Goal: Task Accomplishment & Management: Manage account settings

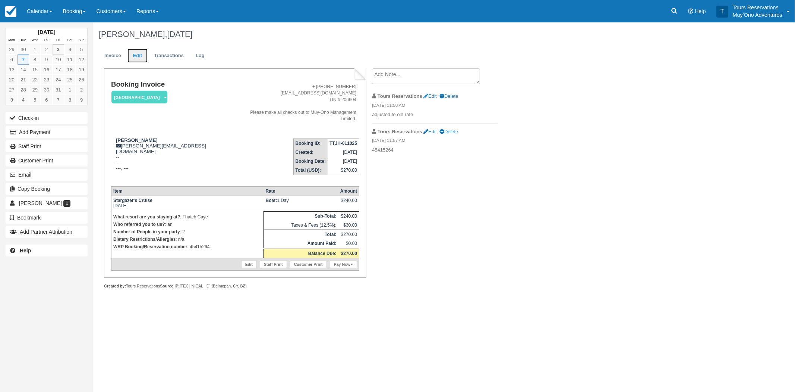
click at [141, 54] on link "Edit" at bounding box center [138, 55] width 20 height 15
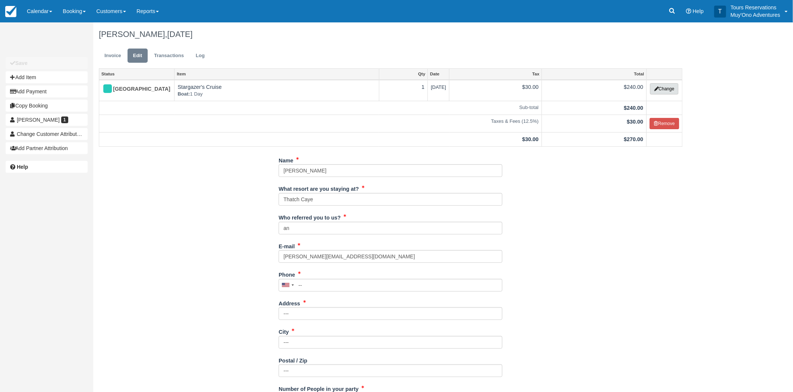
click at [663, 87] on button "Change" at bounding box center [664, 88] width 28 height 11
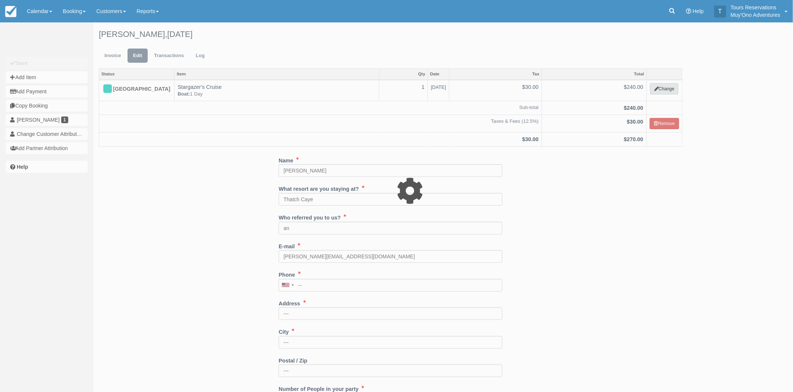
select select "64"
type input "240.00"
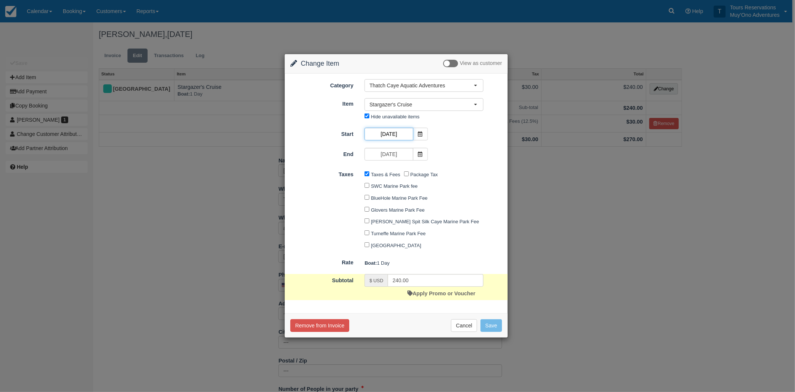
click at [395, 133] on input "10/07/25" at bounding box center [389, 134] width 48 height 13
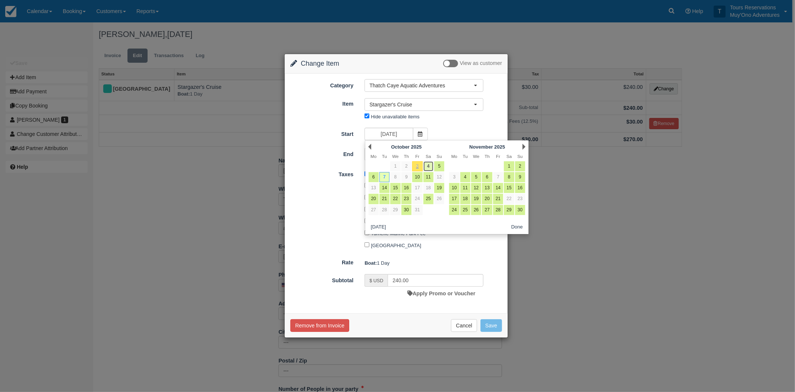
click at [429, 166] on link "4" at bounding box center [429, 166] width 10 height 10
type input "10/04/25"
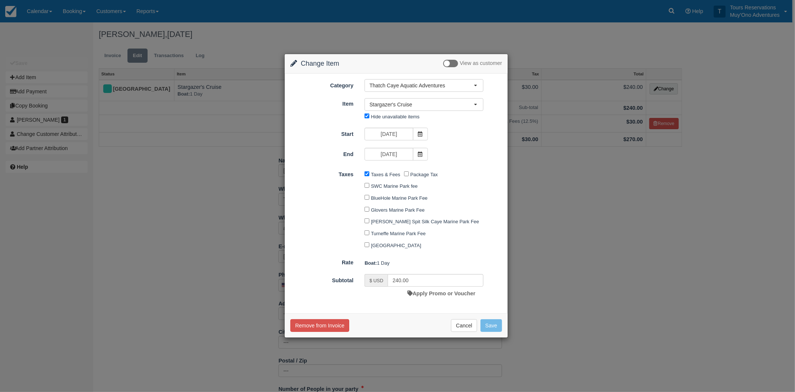
type input "1080.00"
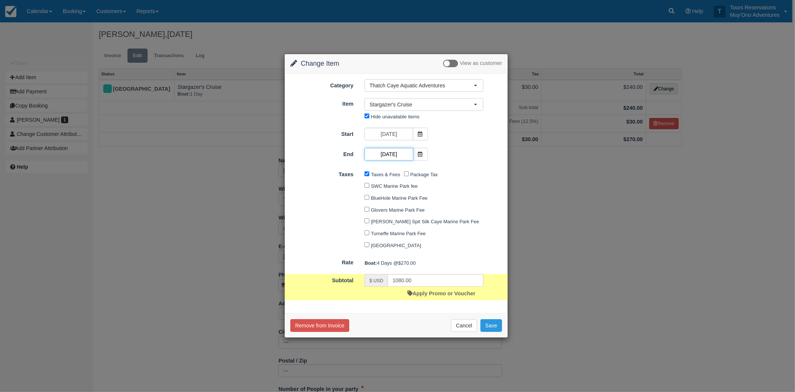
click at [391, 154] on input "10/07/25" at bounding box center [389, 154] width 48 height 13
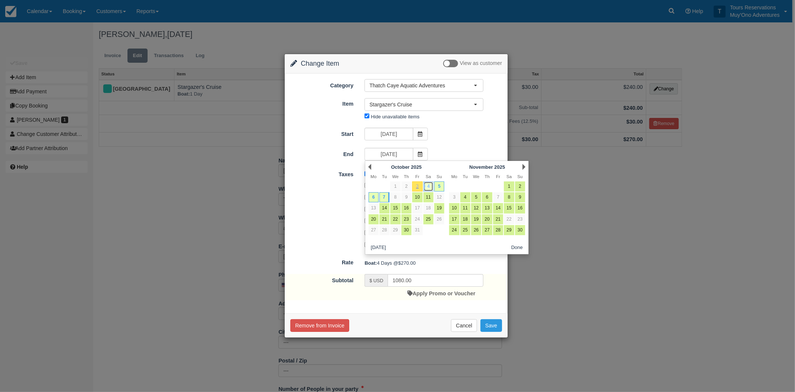
click at [431, 185] on link "4" at bounding box center [429, 186] width 10 height 10
type input "10/04/25"
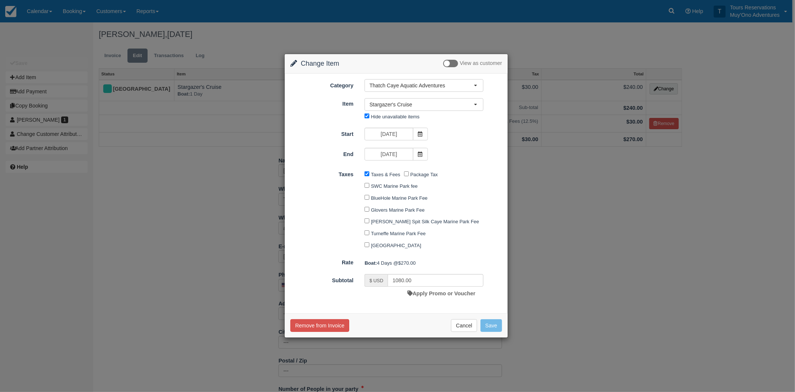
type input "270.00"
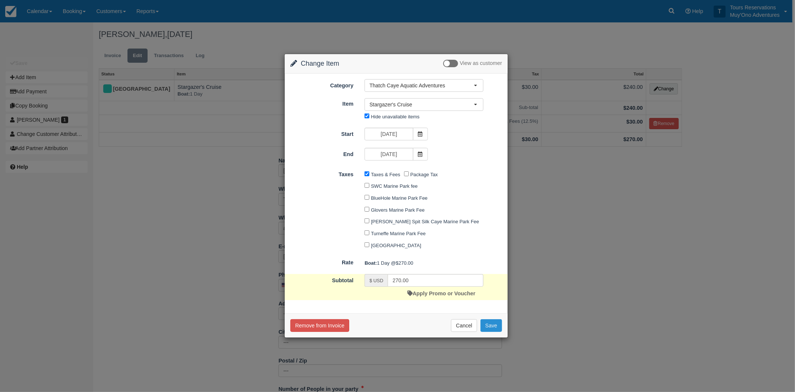
click at [487, 326] on button "Save" at bounding box center [492, 325] width 22 height 13
checkbox input "false"
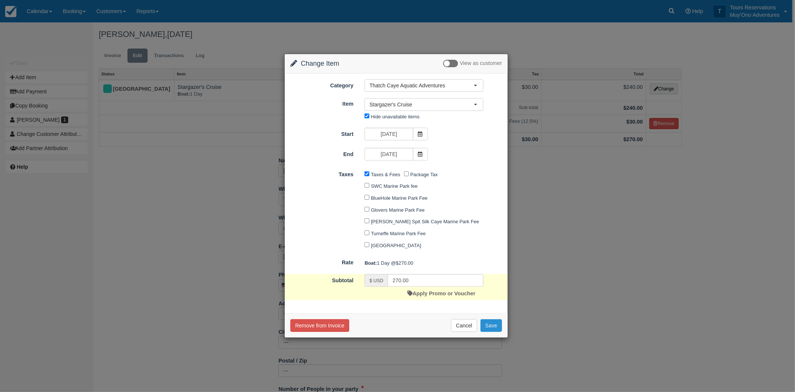
checkbox input "false"
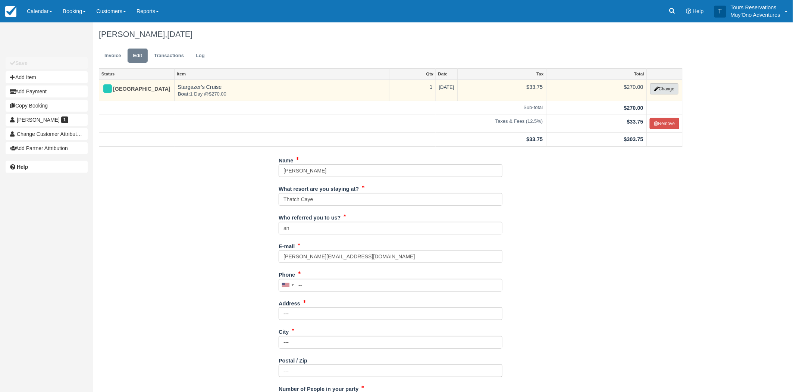
click at [662, 91] on button "Change" at bounding box center [664, 88] width 28 height 11
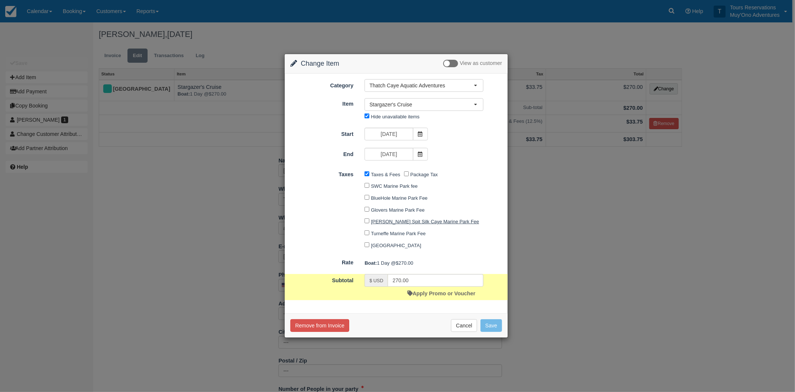
drag, startPoint x: 573, startPoint y: 270, endPoint x: 416, endPoint y: 191, distance: 175.6
click at [572, 270] on div "Change Item Add Item View as customer Category Thatch Caye Aquatic Adventures A…" at bounding box center [397, 196] width 795 height 392
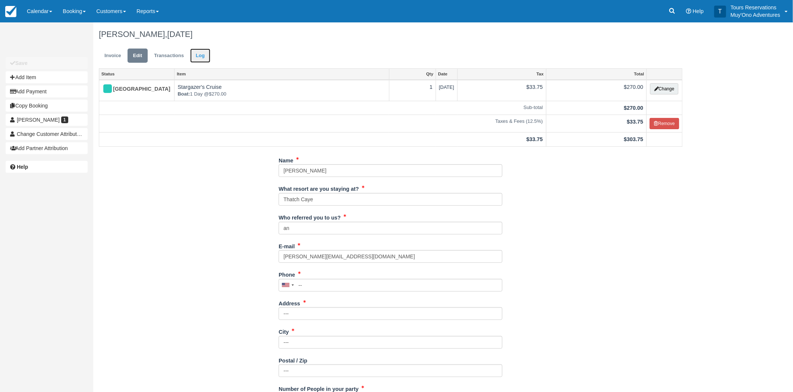
click at [210, 58] on link "Log" at bounding box center [200, 55] width 20 height 15
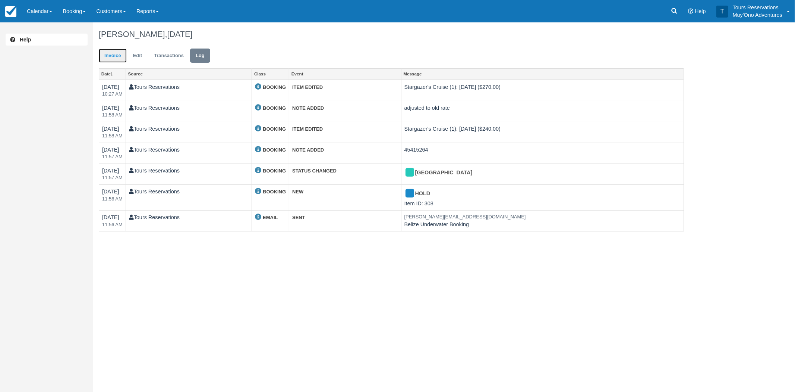
click at [116, 55] on link "Invoice" at bounding box center [113, 55] width 28 height 15
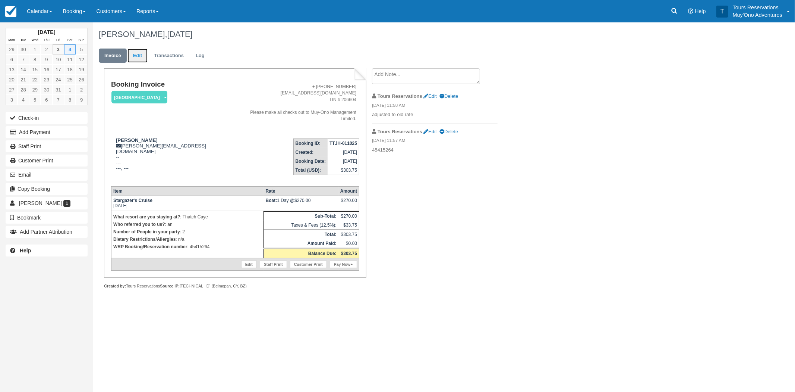
click at [139, 56] on link "Edit" at bounding box center [138, 55] width 20 height 15
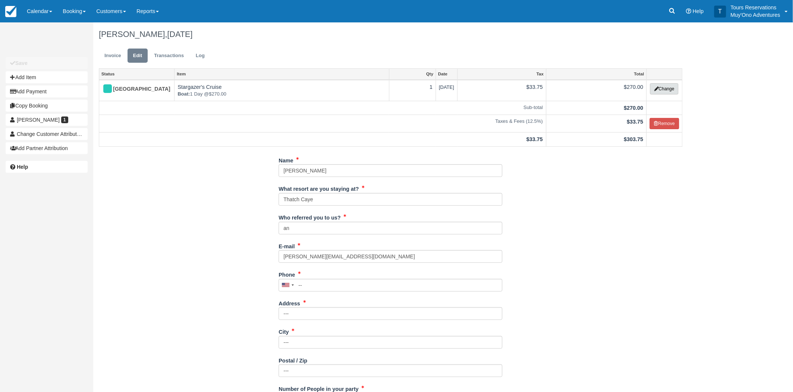
click at [659, 93] on button "Change" at bounding box center [664, 88] width 28 height 11
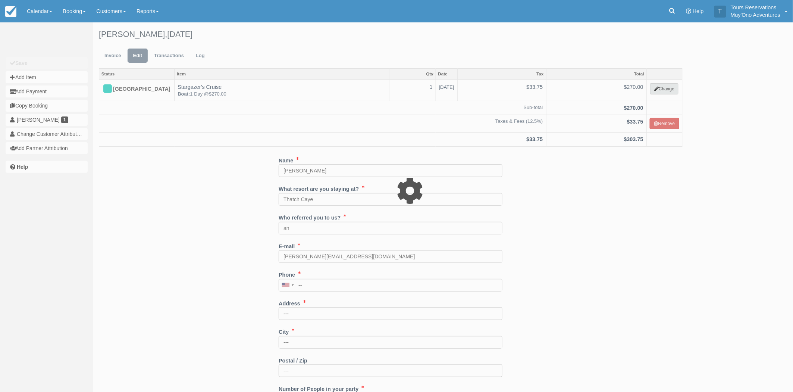
select select "64"
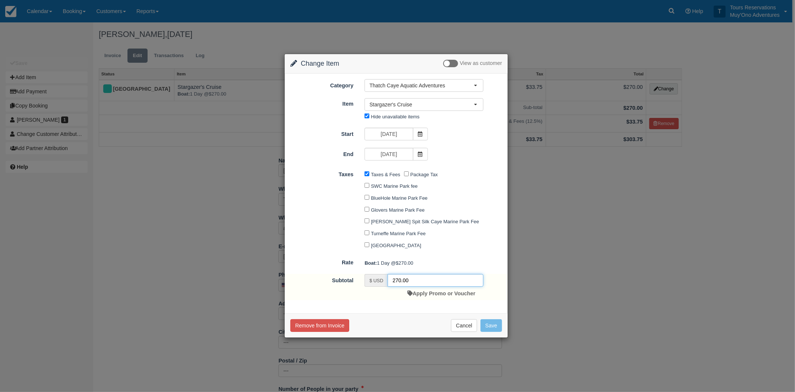
click at [396, 279] on input "270.00" at bounding box center [436, 280] width 96 height 13
type input "240"
click at [500, 323] on button "Save" at bounding box center [492, 325] width 22 height 13
checkbox input "false"
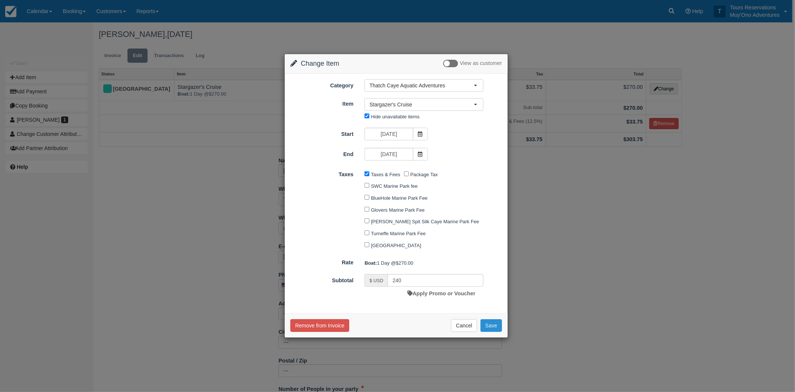
checkbox input "false"
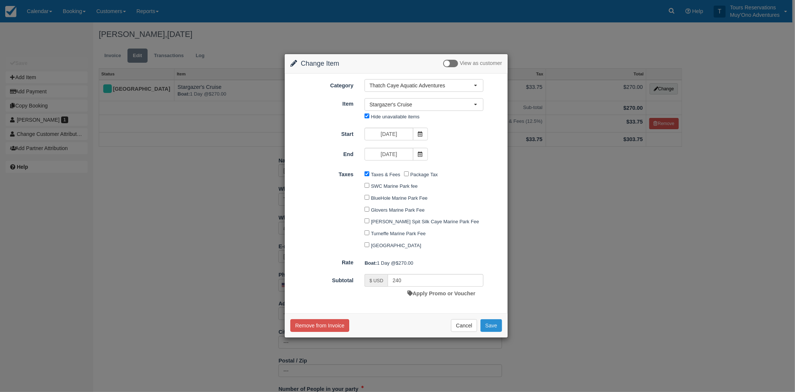
checkbox input "false"
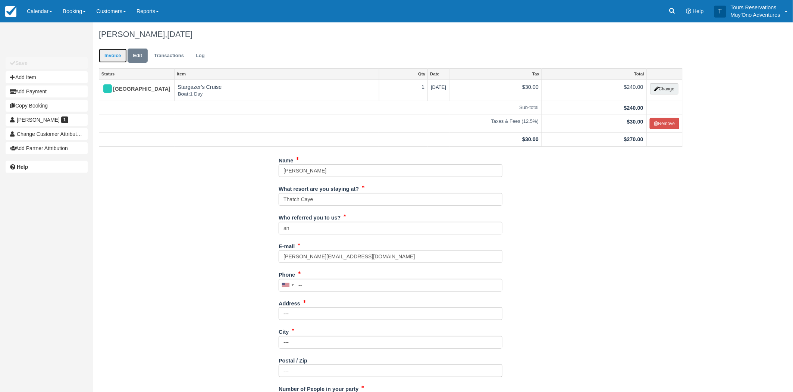
click at [107, 52] on link "Invoice" at bounding box center [113, 55] width 28 height 15
